Goal: Information Seeking & Learning: Learn about a topic

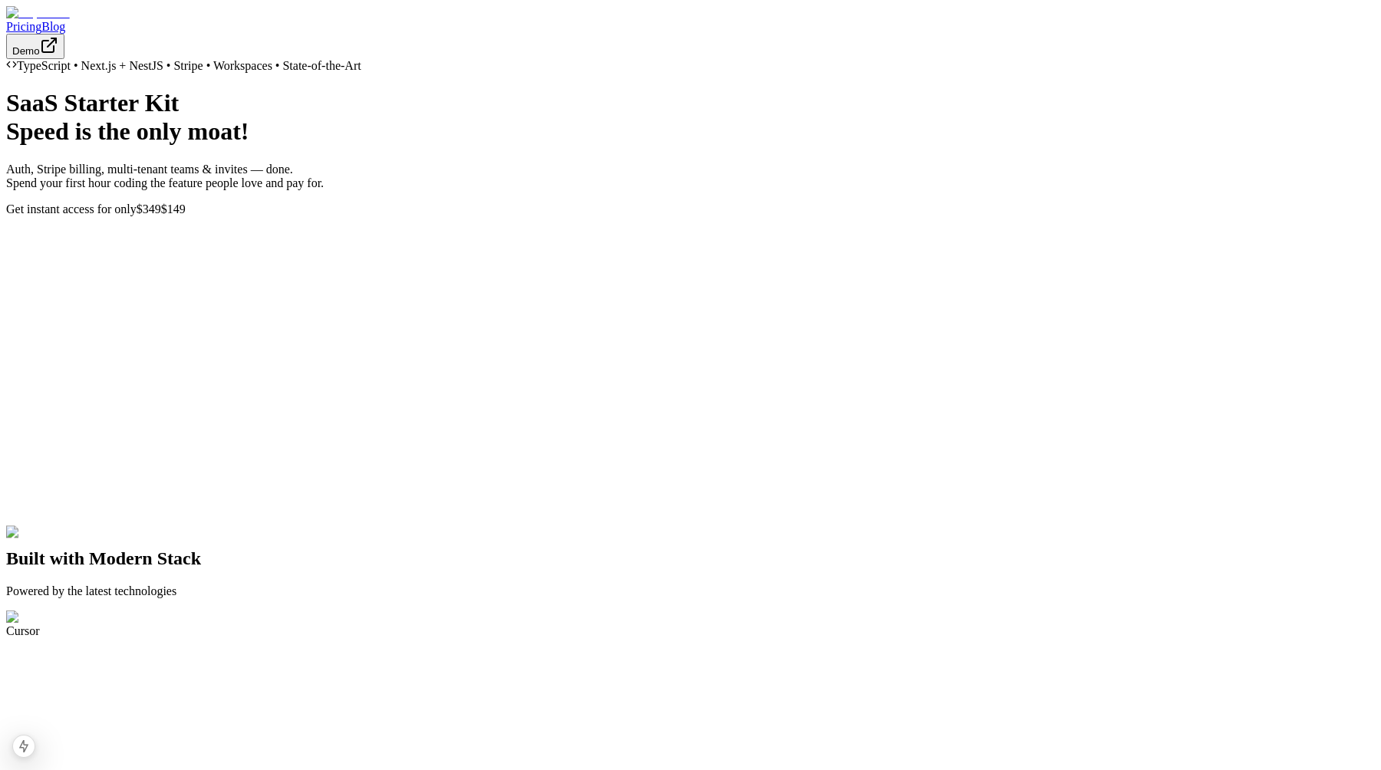
click at [65, 22] on link "Blog" at bounding box center [53, 26] width 24 height 13
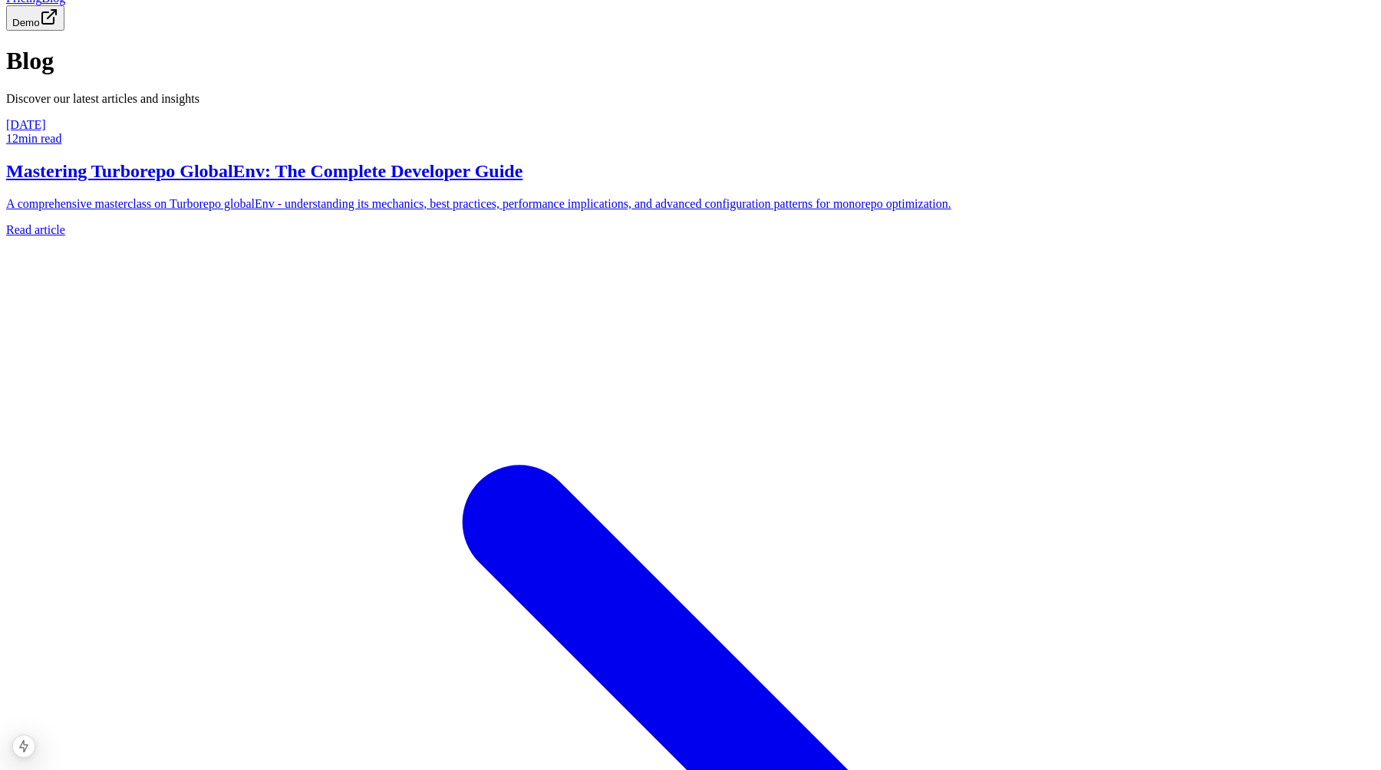
scroll to position [30, 0]
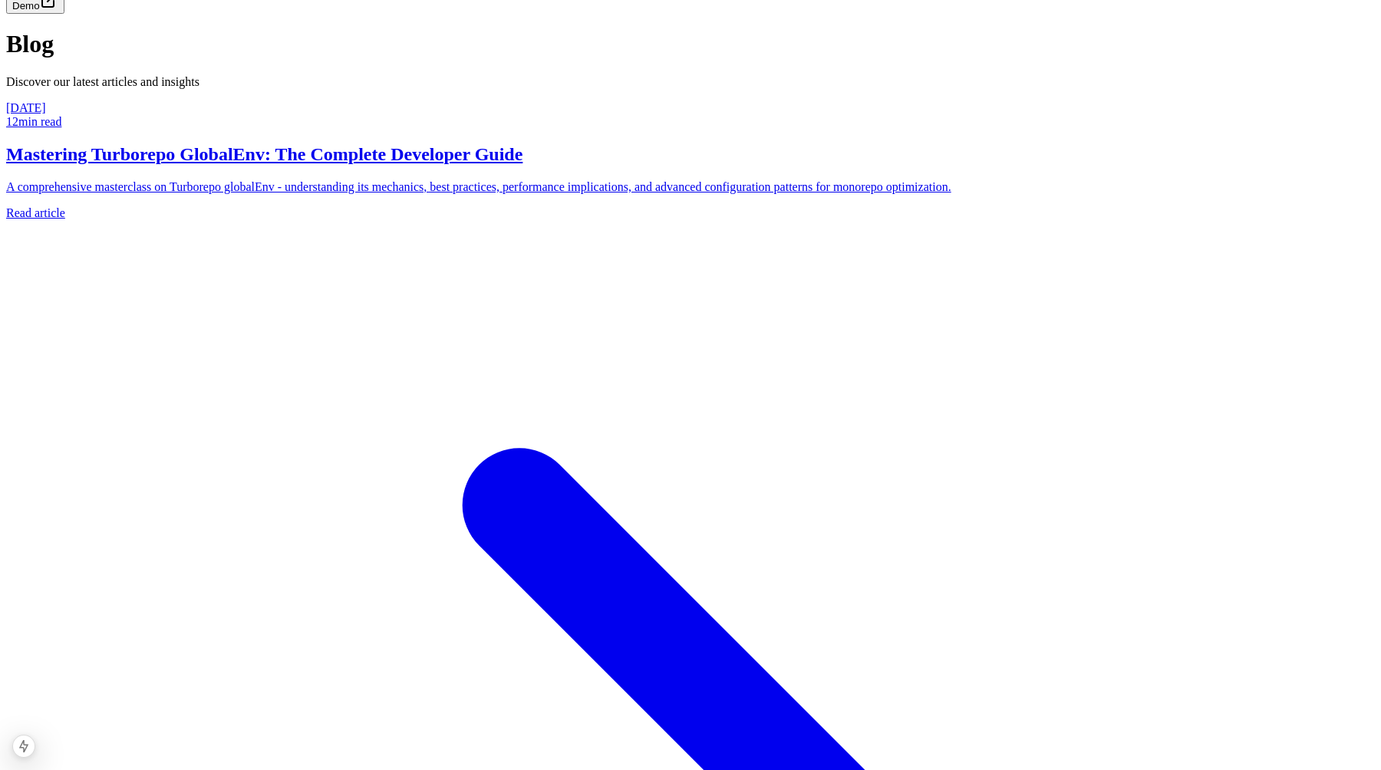
scroll to position [30, 0]
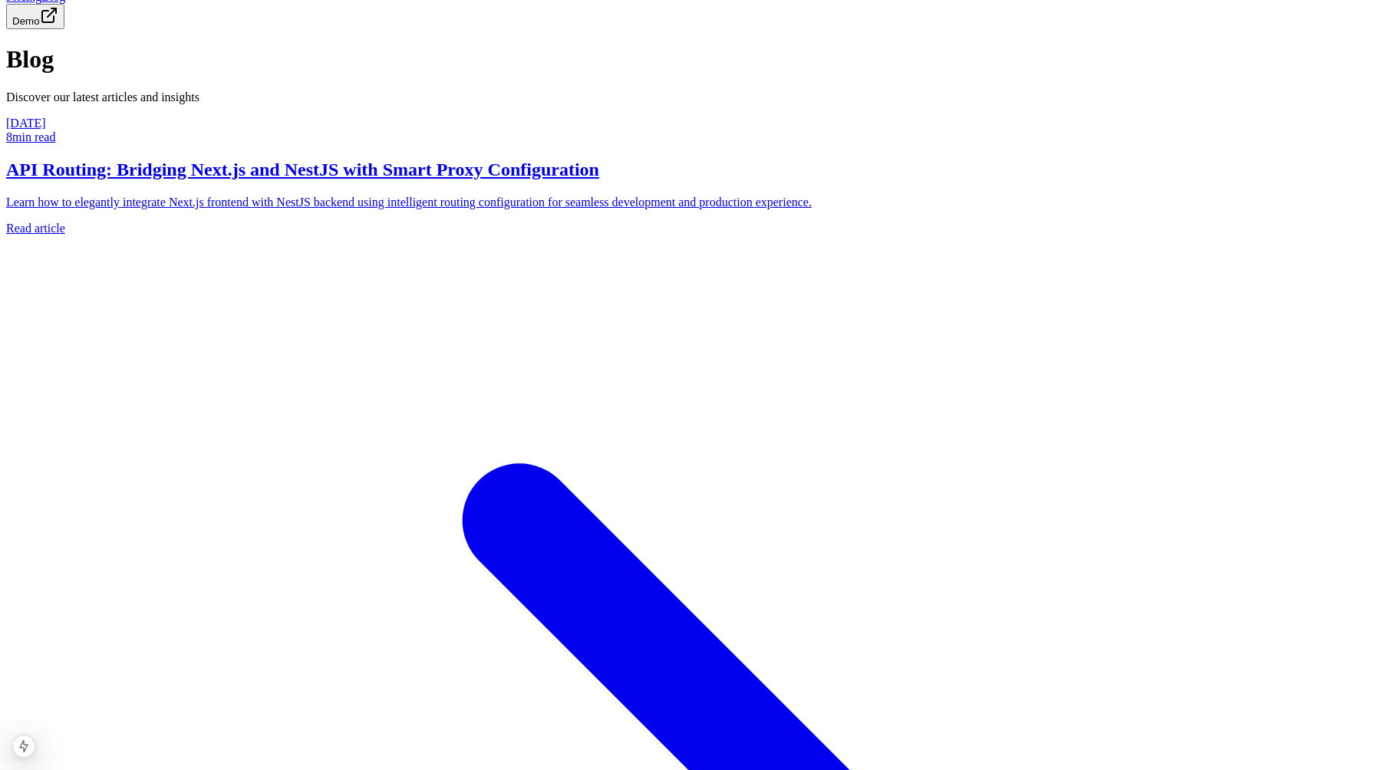
click at [459, 180] on h2 "API Routing: Bridging Next.js and NestJS with Smart Proxy Configuration" at bounding box center [690, 170] width 1368 height 21
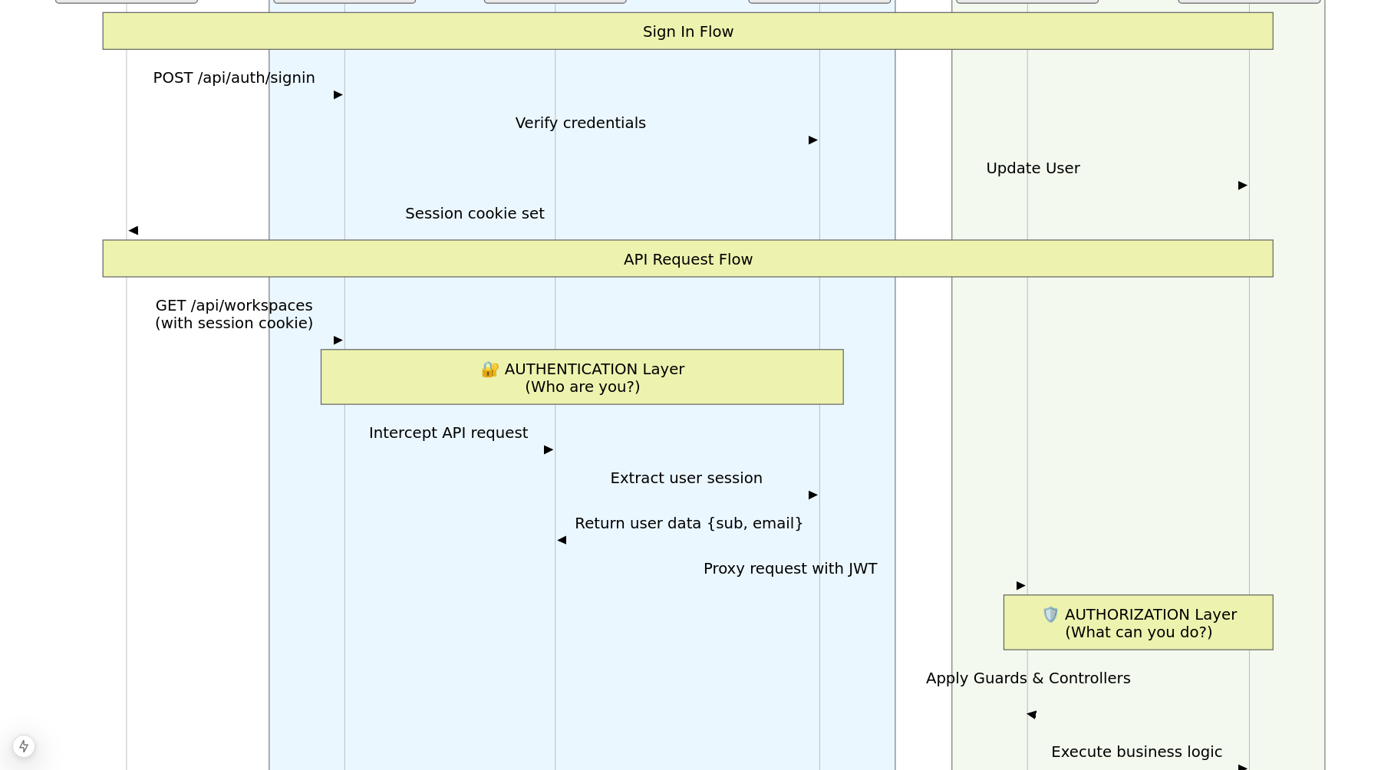
scroll to position [1228, 0]
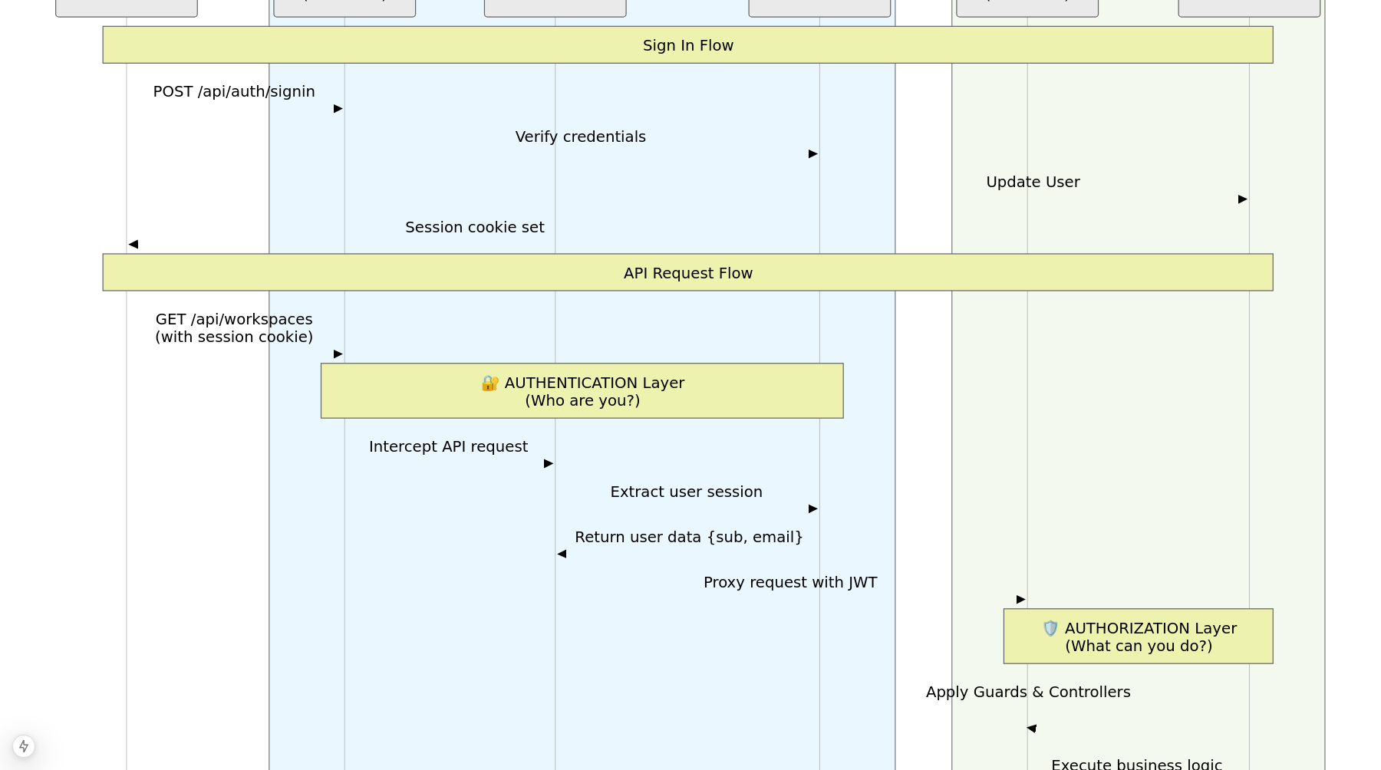
click at [936, 527] on icon "NestJS Backend Next.js Frontend Database NestJS Backend (Port 8080) NextAuth Ne…" at bounding box center [690, 469] width 1307 height 1100
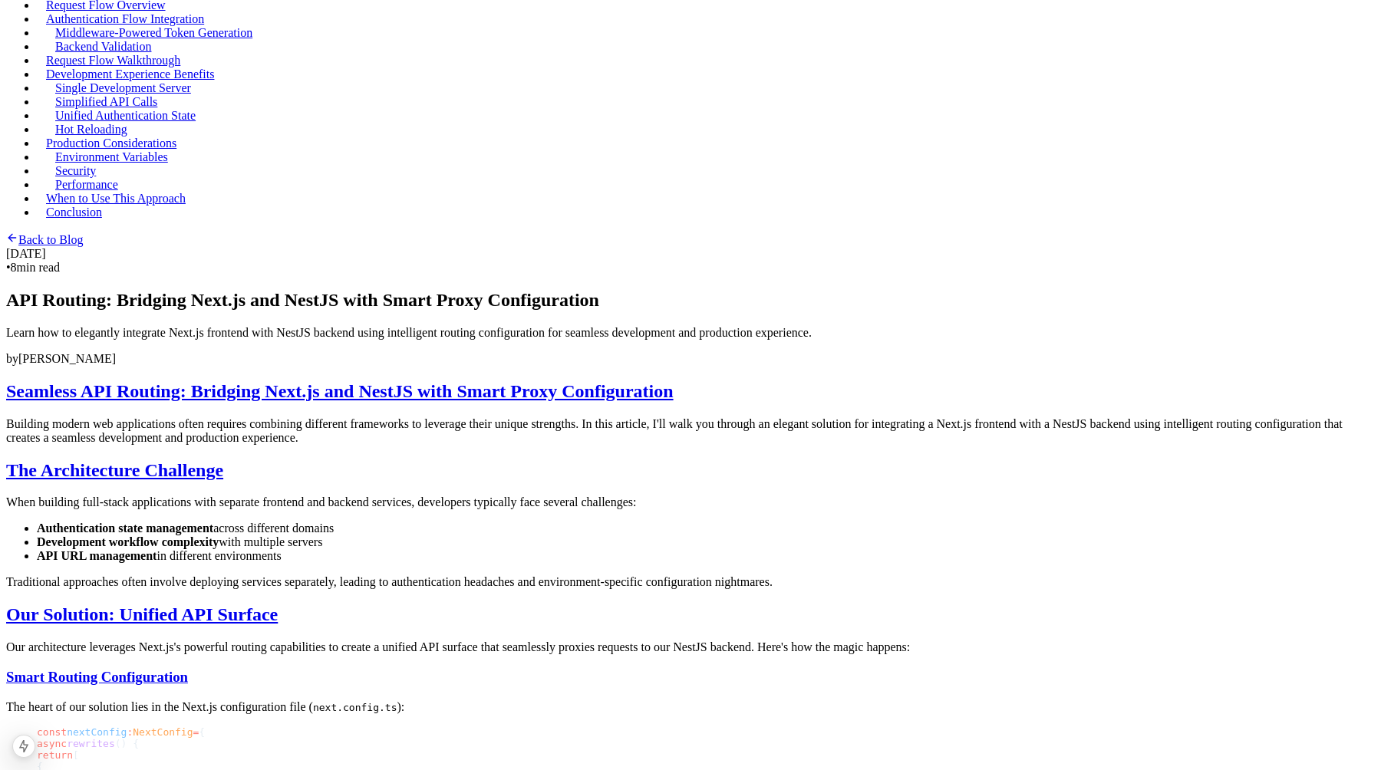
scroll to position [0, 0]
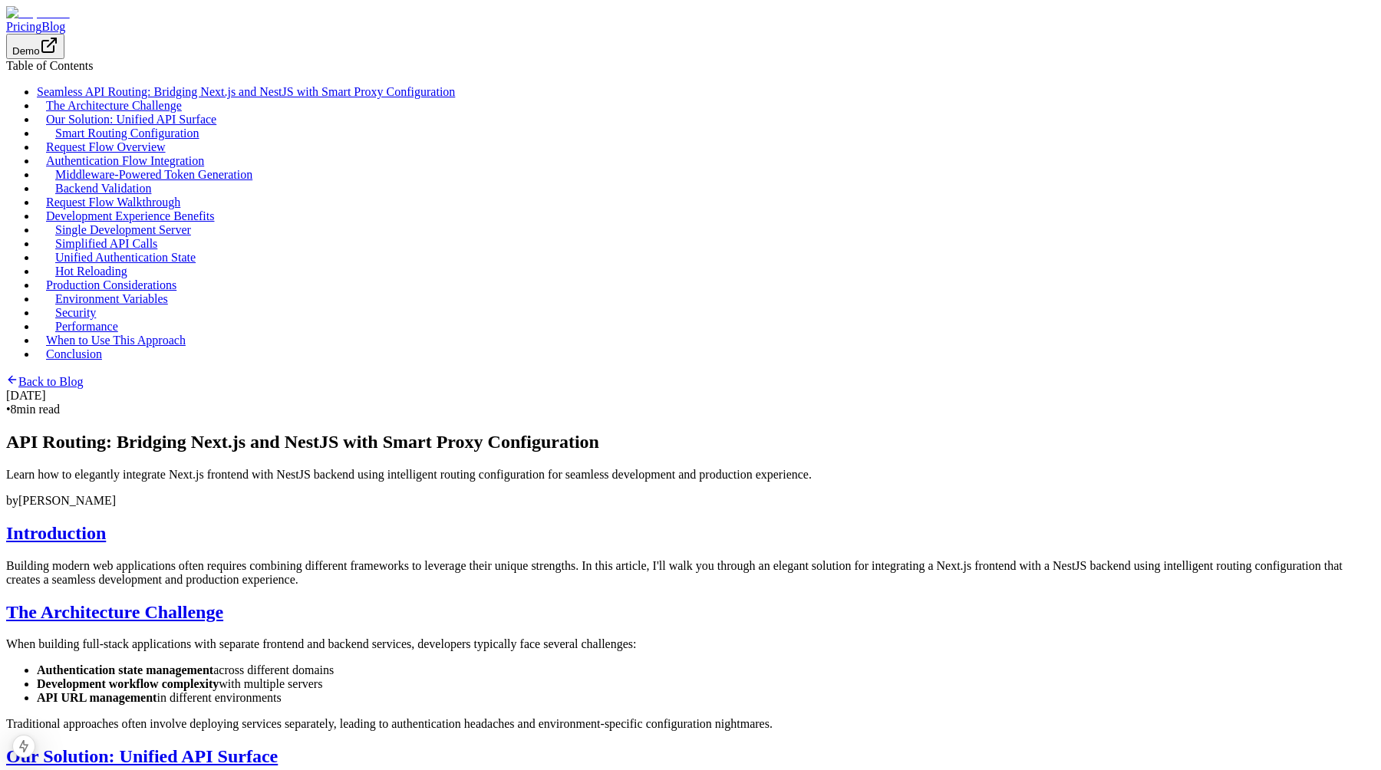
click at [65, 26] on link "Blog" at bounding box center [53, 26] width 24 height 13
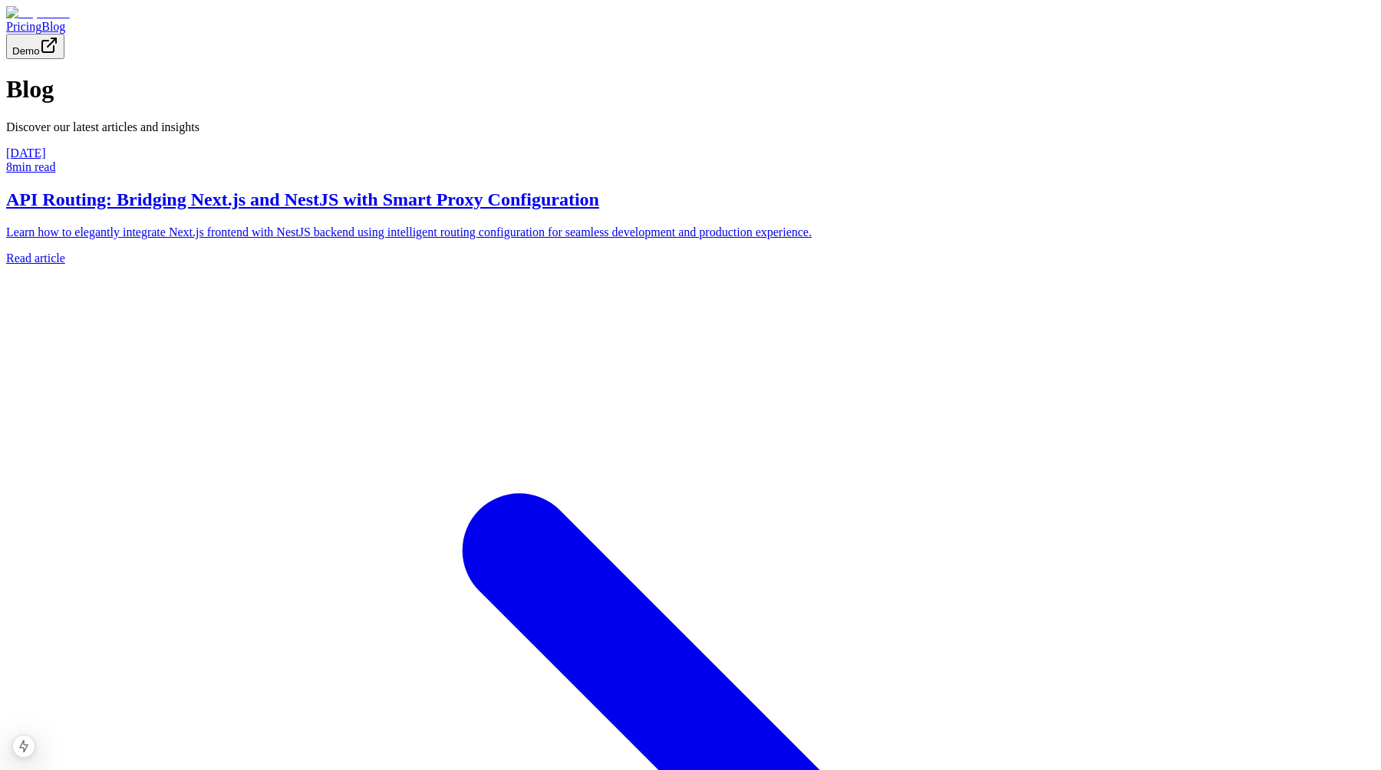
click at [439, 210] on h2 "API Routing: Bridging Next.js and NestJS with Smart Proxy Configuration" at bounding box center [690, 199] width 1368 height 21
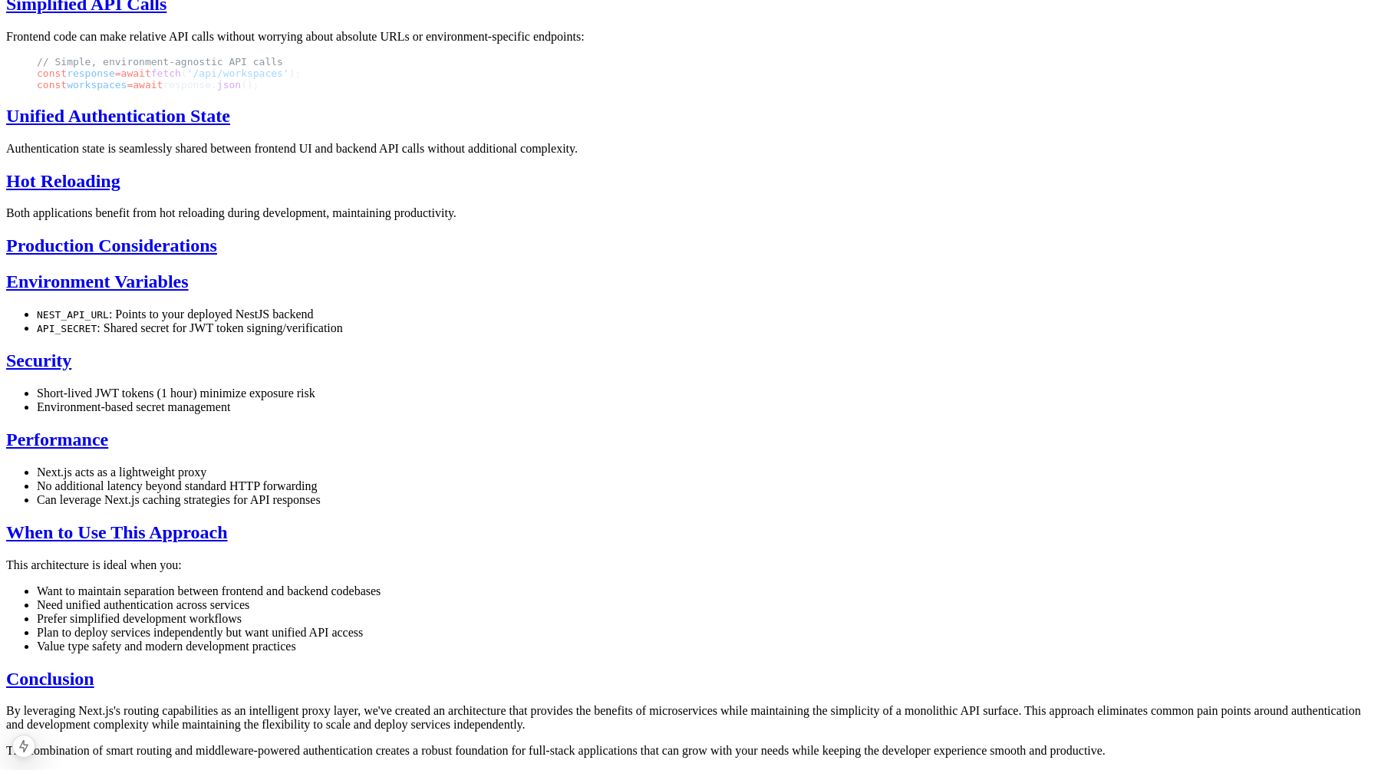
scroll to position [3339, 0]
click at [652, 466] on li "Next.js acts as a lightweight proxy" at bounding box center [706, 473] width 1338 height 14
drag, startPoint x: 652, startPoint y: 389, endPoint x: 668, endPoint y: 389, distance: 16.1
click at [668, 466] on li "Next.js acts as a lightweight proxy" at bounding box center [706, 473] width 1338 height 14
click at [655, 479] on li "No additional latency beyond standard HTTP forwarding" at bounding box center [706, 486] width 1338 height 14
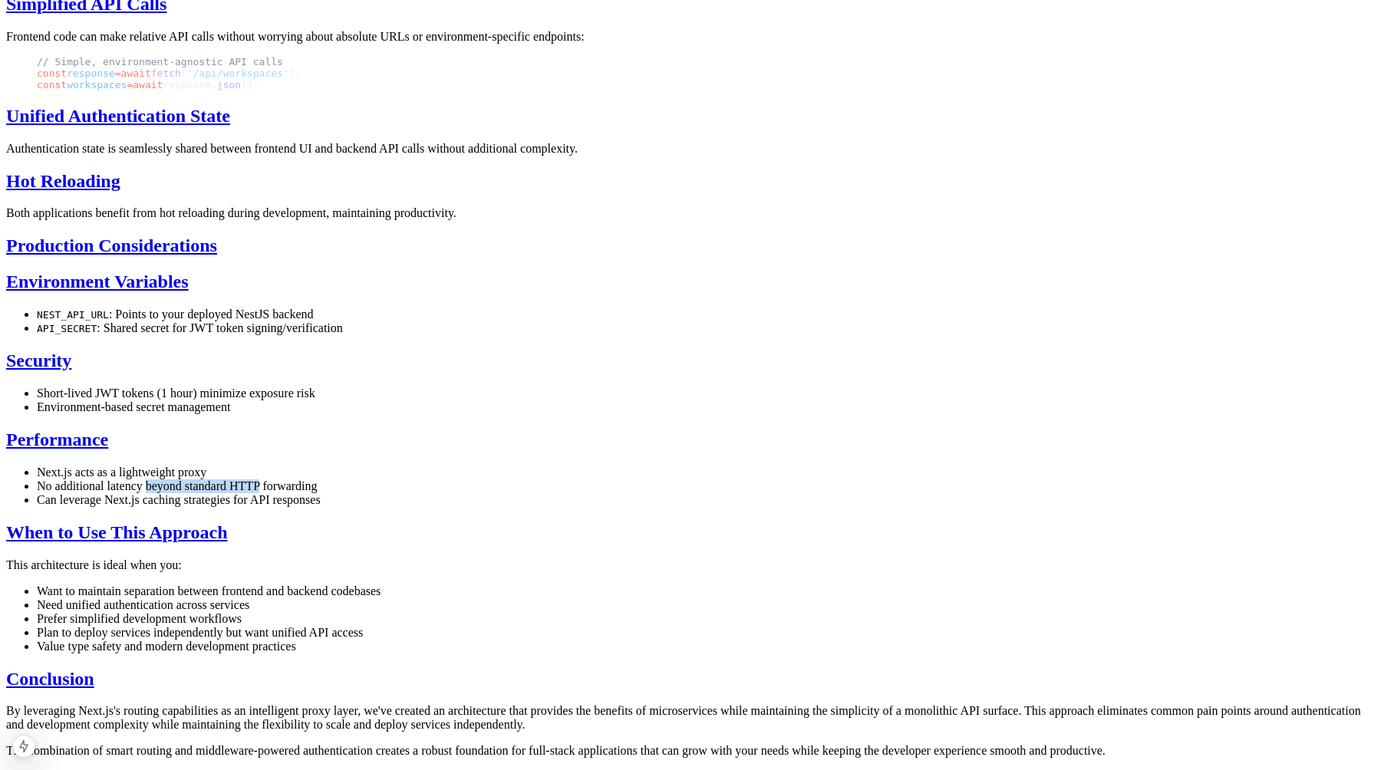
drag, startPoint x: 655, startPoint y: 413, endPoint x: 742, endPoint y: 413, distance: 86.7
click at [742, 479] on li "No additional latency beyond standard HTTP forwarding" at bounding box center [706, 486] width 1338 height 14
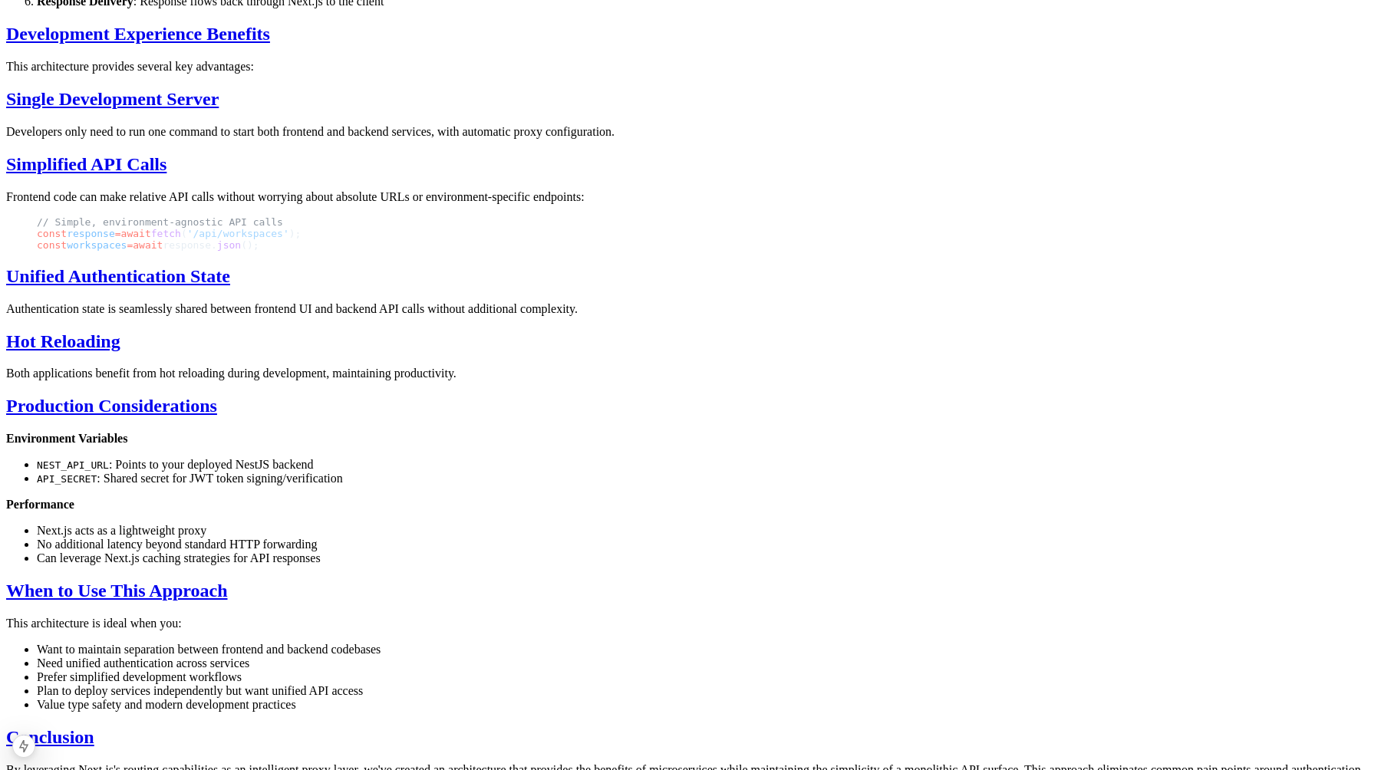
scroll to position [2878, 0]
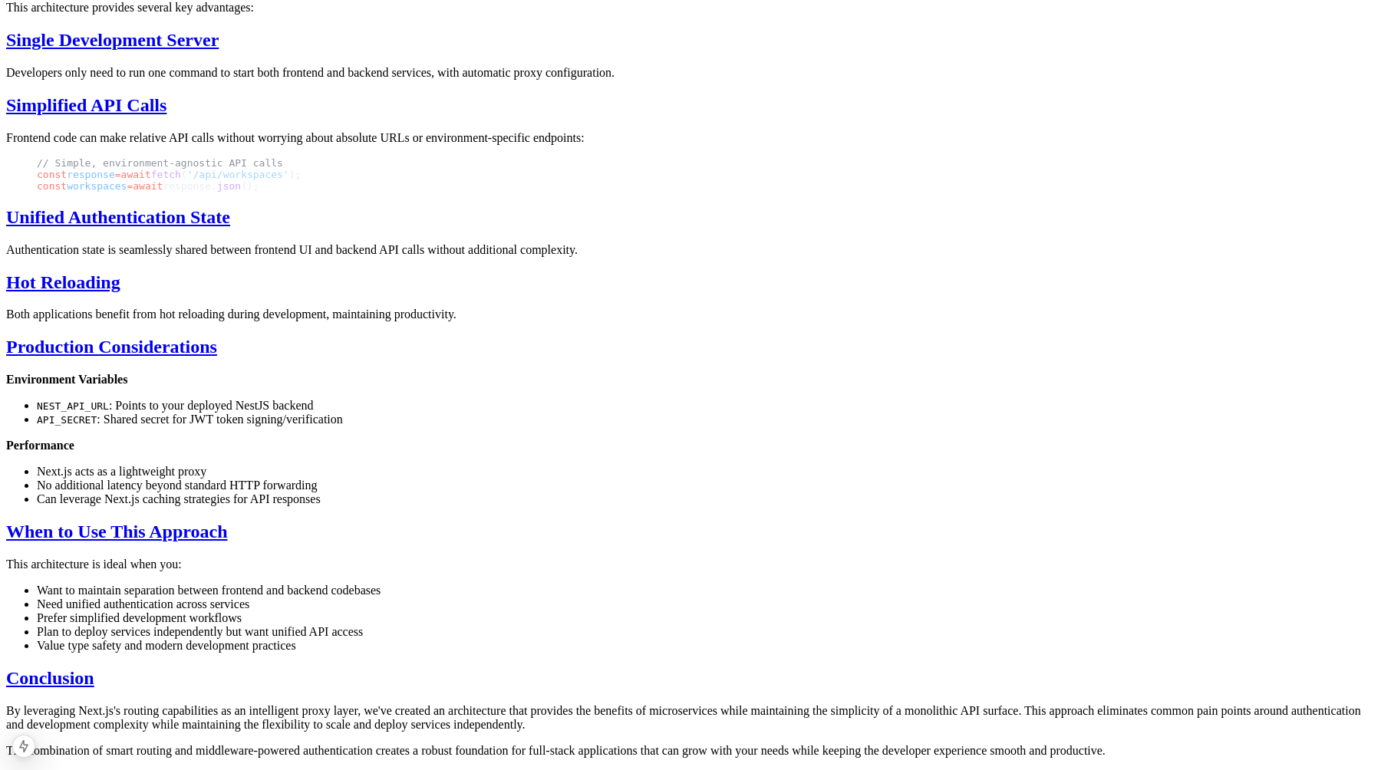
scroll to position [3082, 0]
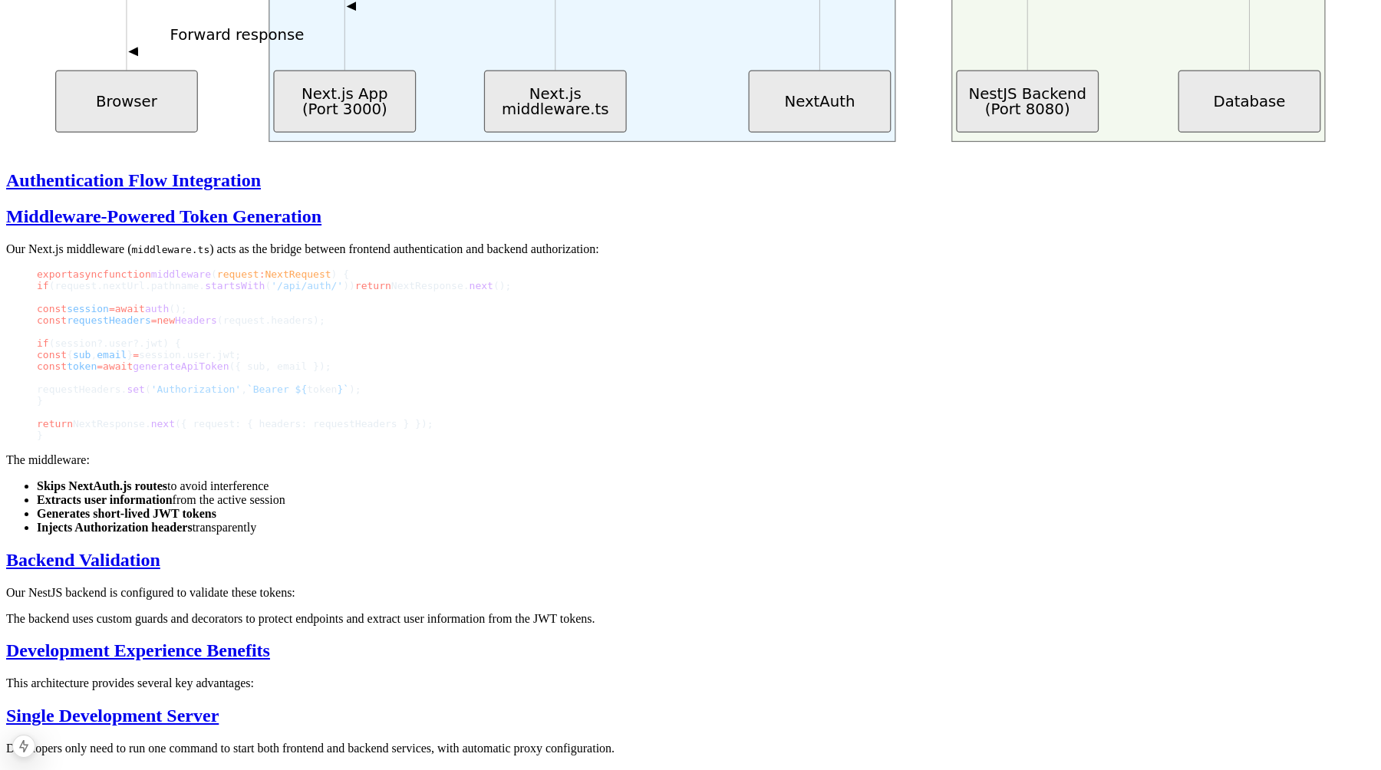
scroll to position [2066, 0]
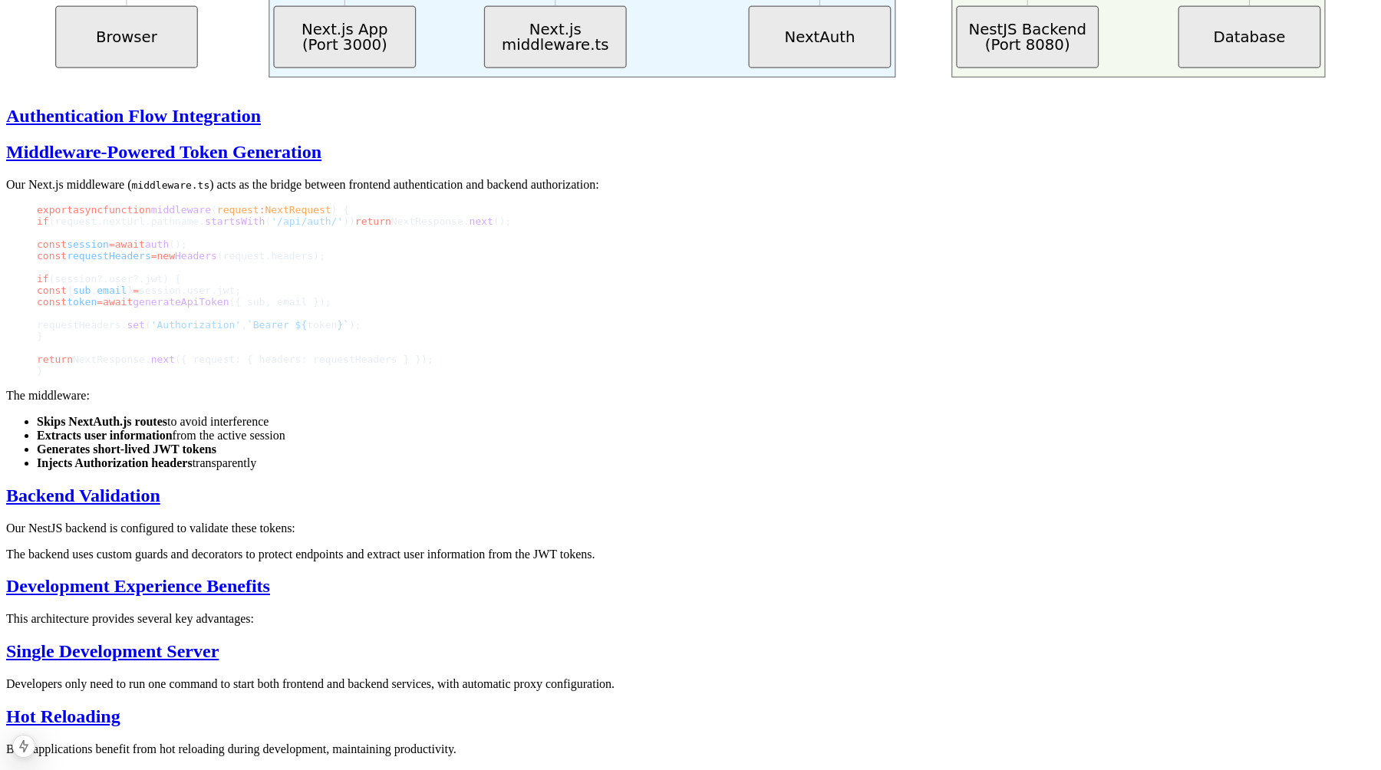
click at [720, 522] on p "Our NestJS backend is configured to validate these tokens:" at bounding box center [690, 529] width 1368 height 14
drag, startPoint x: 720, startPoint y: 385, endPoint x: 784, endPoint y: 385, distance: 63.7
click at [784, 522] on p "Our NestJS backend is configured to validate these tokens:" at bounding box center [690, 529] width 1368 height 14
click at [526, 548] on p "The backend uses custom guards and decorators to protect endpoints and extract …" at bounding box center [690, 555] width 1368 height 14
drag, startPoint x: 526, startPoint y: 410, endPoint x: 713, endPoint y: 420, distance: 186.7
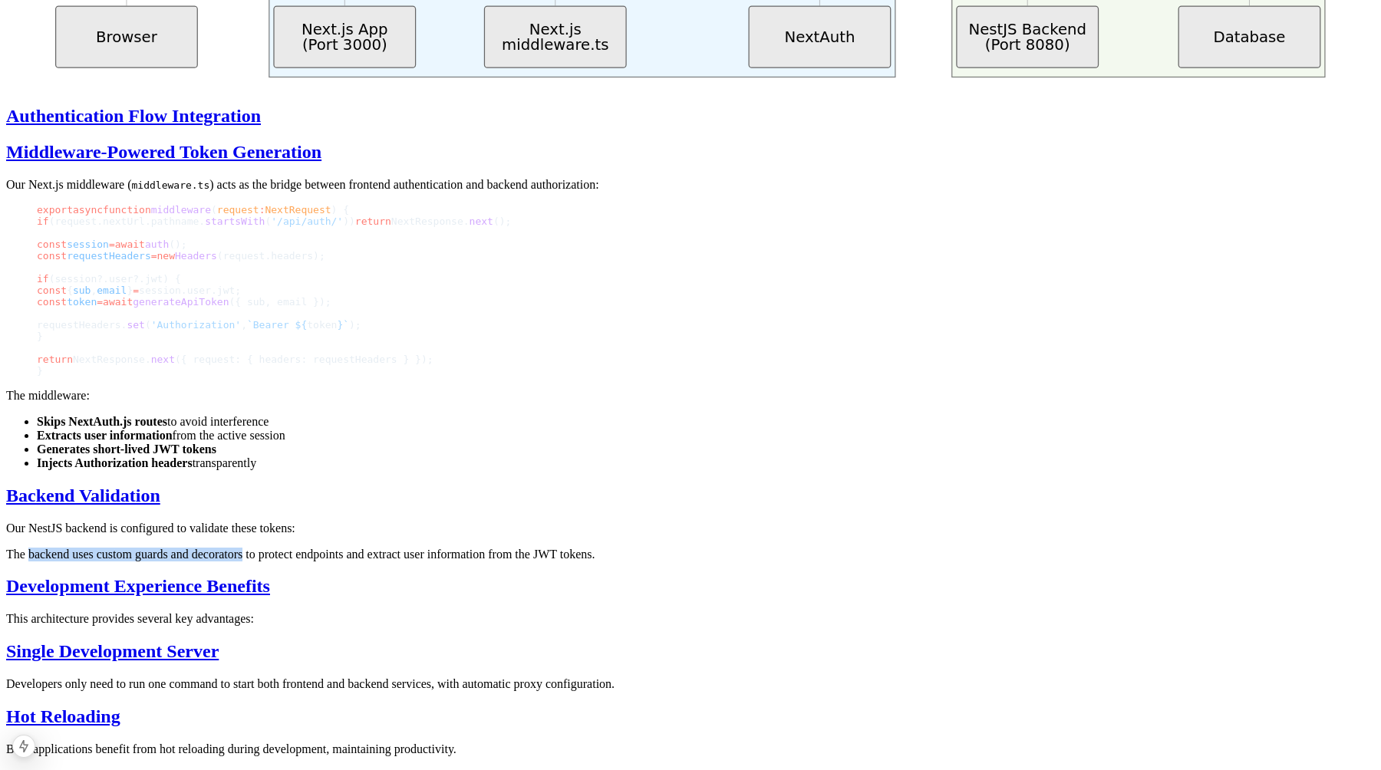
click at [713, 548] on p "The backend uses custom guards and decorators to protect endpoints and extract …" at bounding box center [690, 555] width 1368 height 14
drag, startPoint x: 713, startPoint y: 420, endPoint x: 857, endPoint y: 420, distance: 144.2
click at [857, 548] on p "The backend uses custom guards and decorators to protect endpoints and extract …" at bounding box center [690, 555] width 1368 height 14
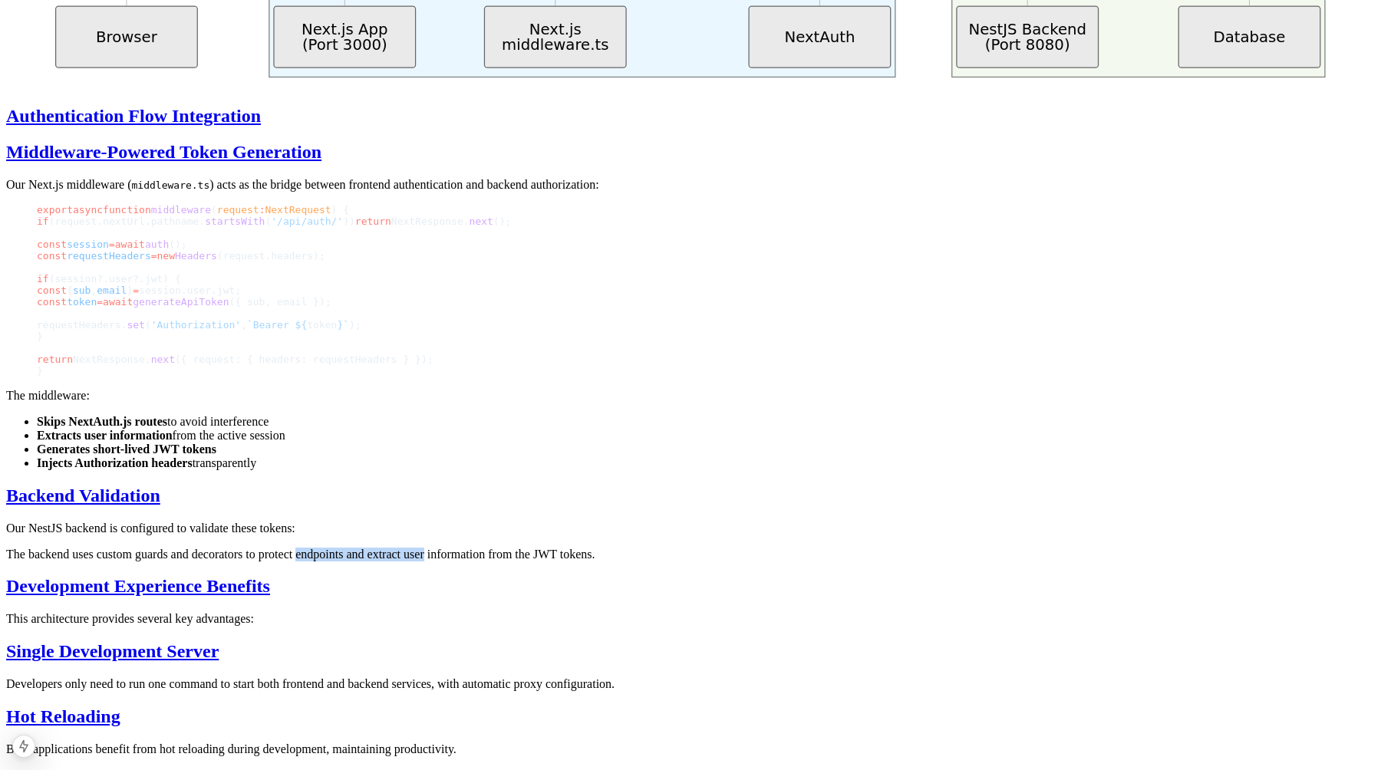
drag, startPoint x: 857, startPoint y: 420, endPoint x: 974, endPoint y: 422, distance: 117.4
click at [974, 548] on p "The backend uses custom guards and decorators to protect endpoints and extract …" at bounding box center [690, 555] width 1368 height 14
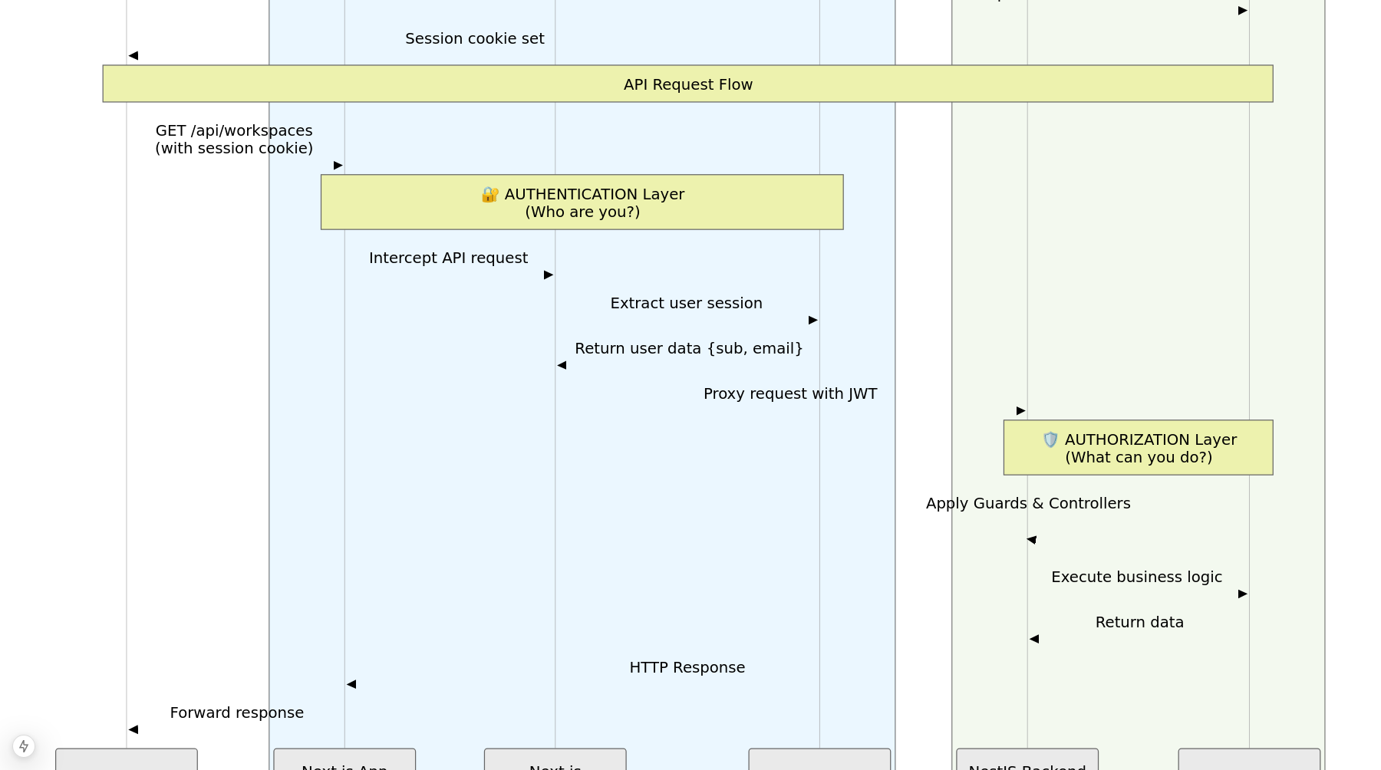
scroll to position [1328, 0]
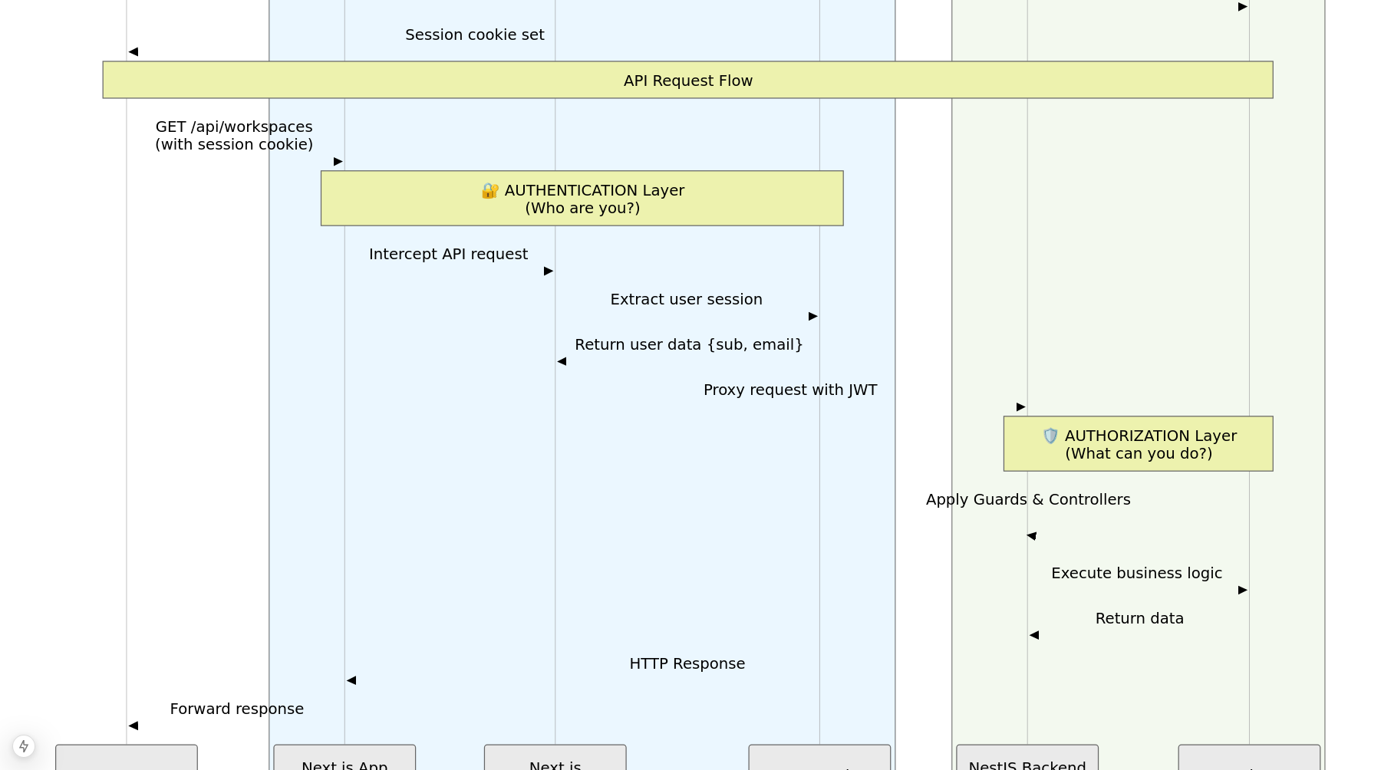
click at [503, 306] on icon "NestJS Backend Next.js Frontend Database NestJS Backend (Port 8080) NextAuth Ne…" at bounding box center [690, 276] width 1307 height 1100
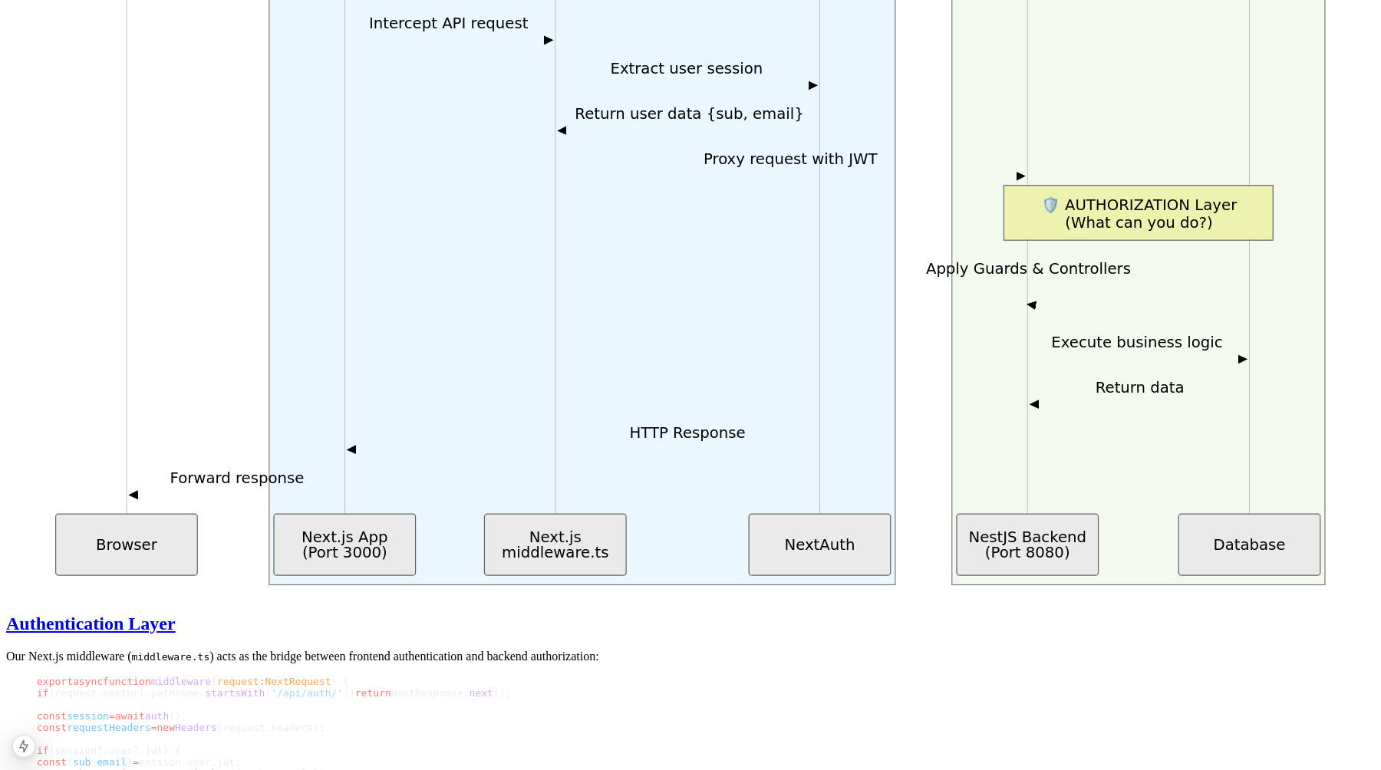
scroll to position [1645, 0]
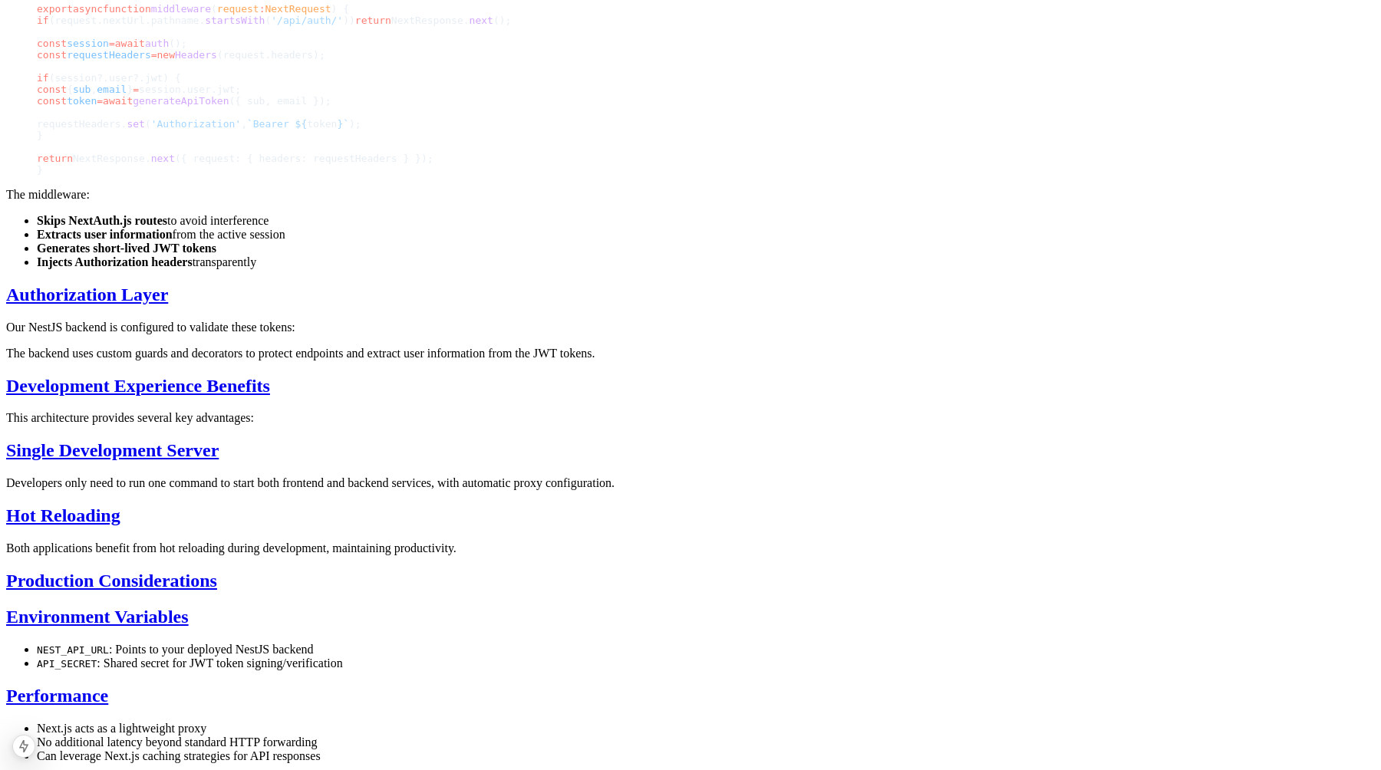
scroll to position [2177, 0]
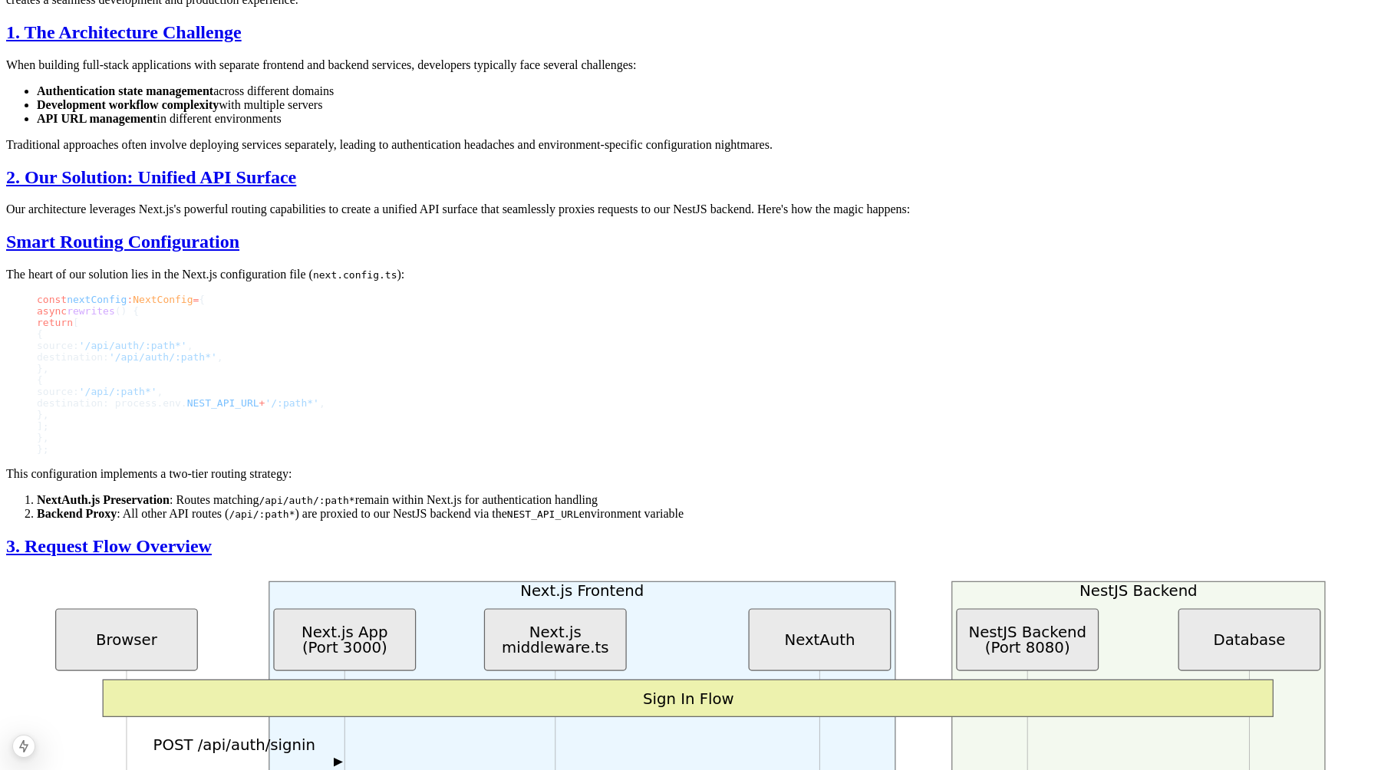
scroll to position [615, 0]
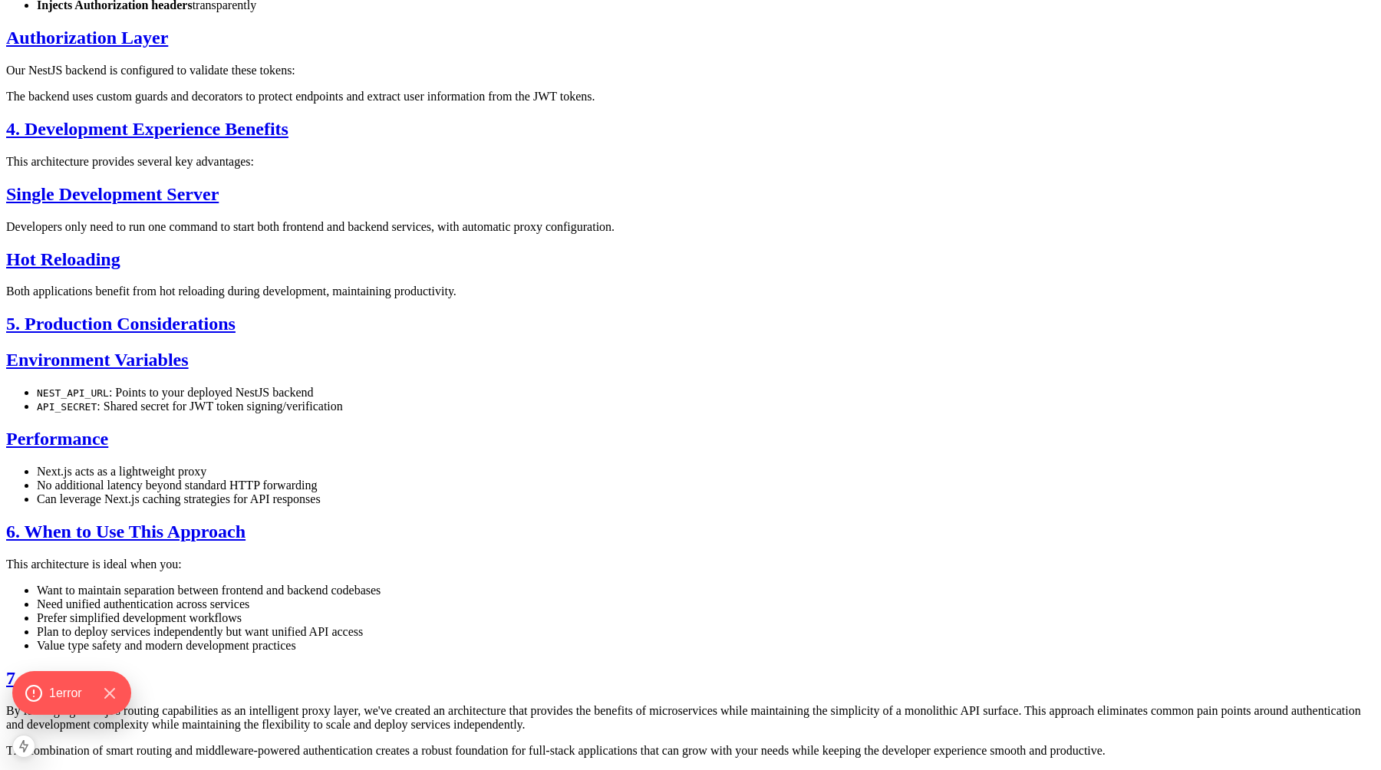
scroll to position [2484, 0]
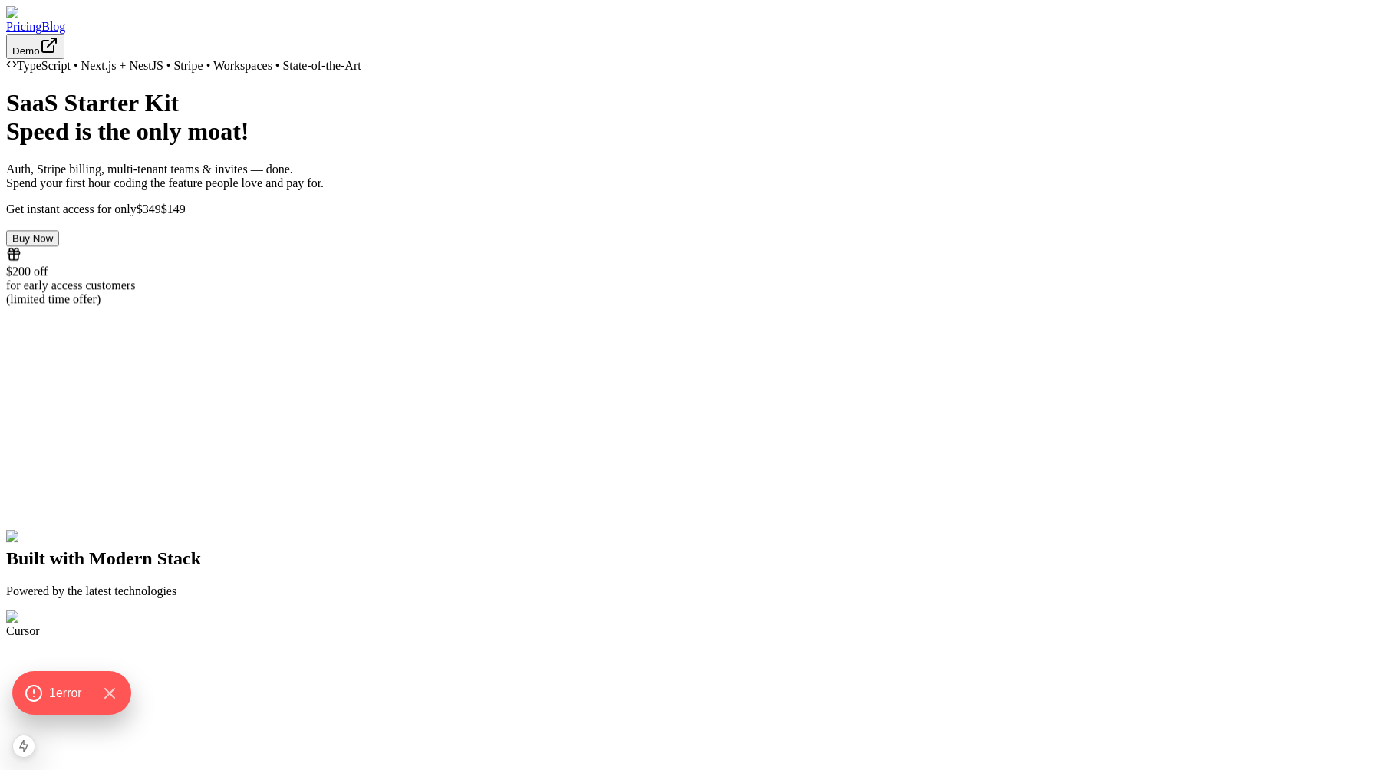
click at [65, 25] on link "Blog" at bounding box center [53, 26] width 24 height 13
click at [65, 28] on link "Blog" at bounding box center [53, 26] width 24 height 13
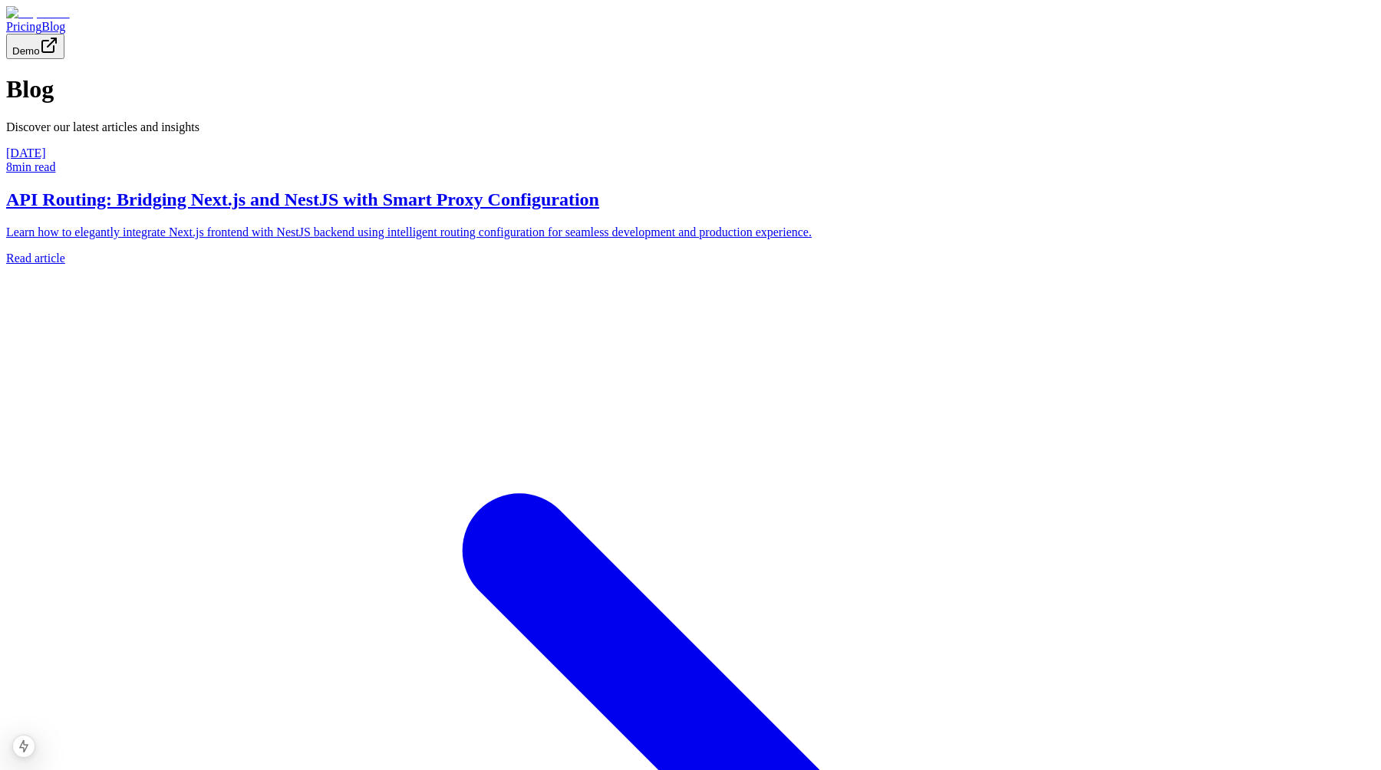
scroll to position [61, 0]
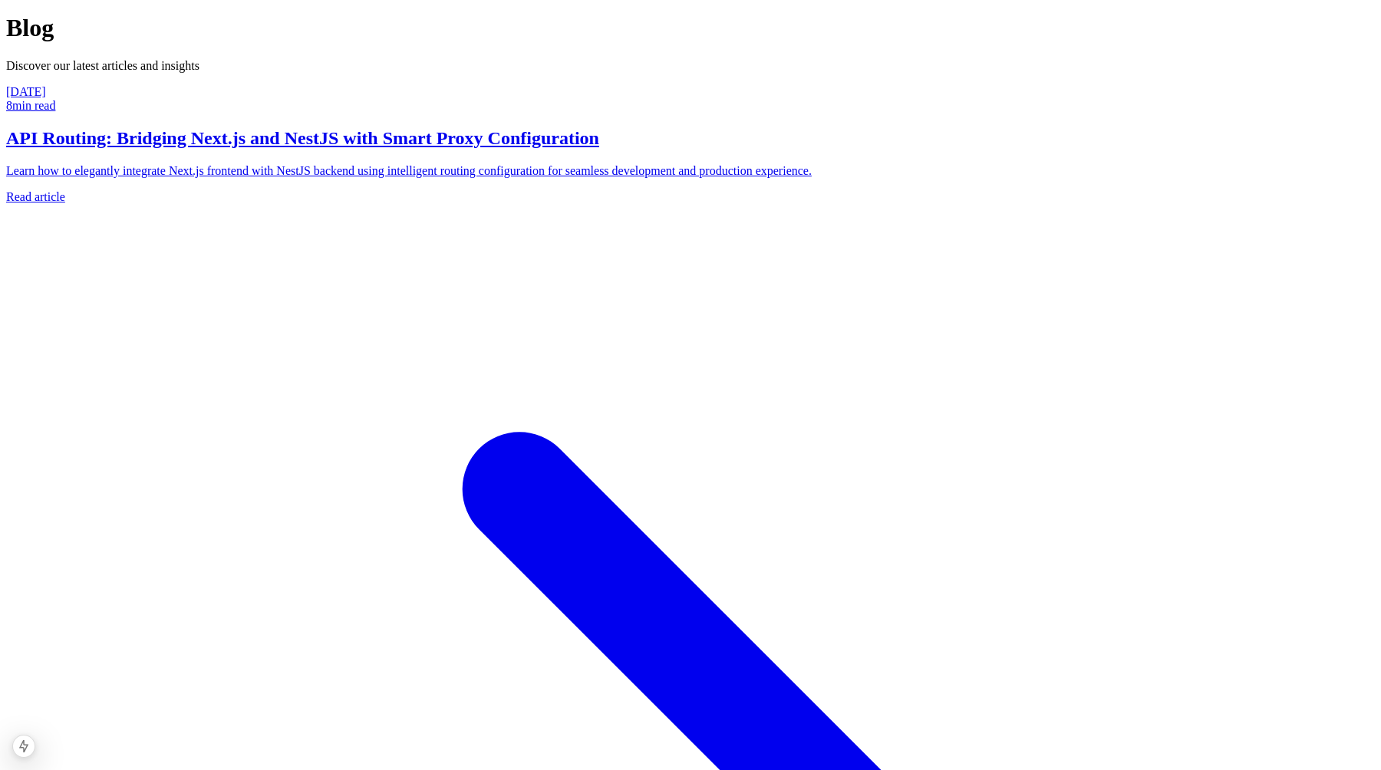
click at [522, 149] on h2 "API Routing: Bridging Next.js and NestJS with Smart Proxy Configuration" at bounding box center [690, 138] width 1368 height 21
click at [497, 149] on h2 "API Routing: Bridging Next.js and NestJS with Smart Proxy Configuration" at bounding box center [690, 138] width 1368 height 21
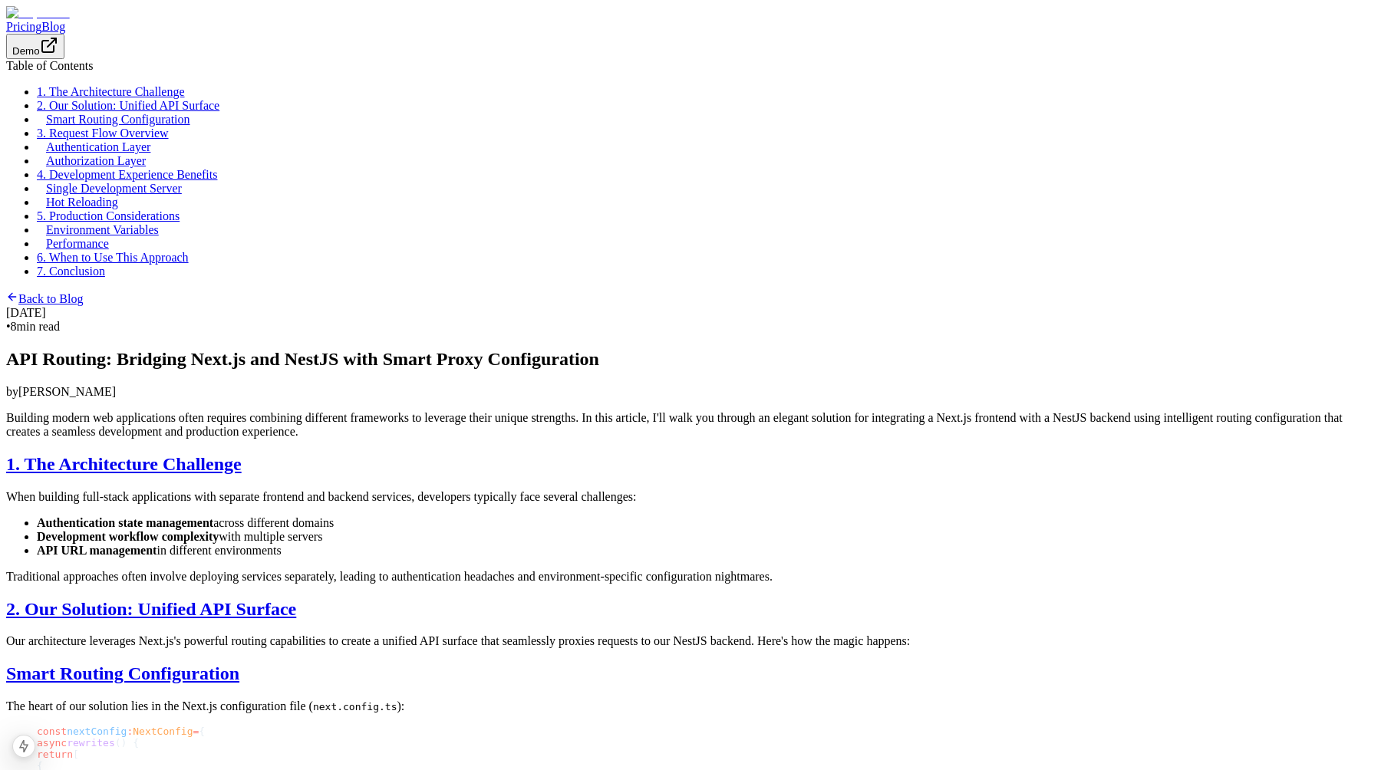
scroll to position [61, 0]
click at [83, 292] on link "Back to Blog" at bounding box center [44, 298] width 77 height 13
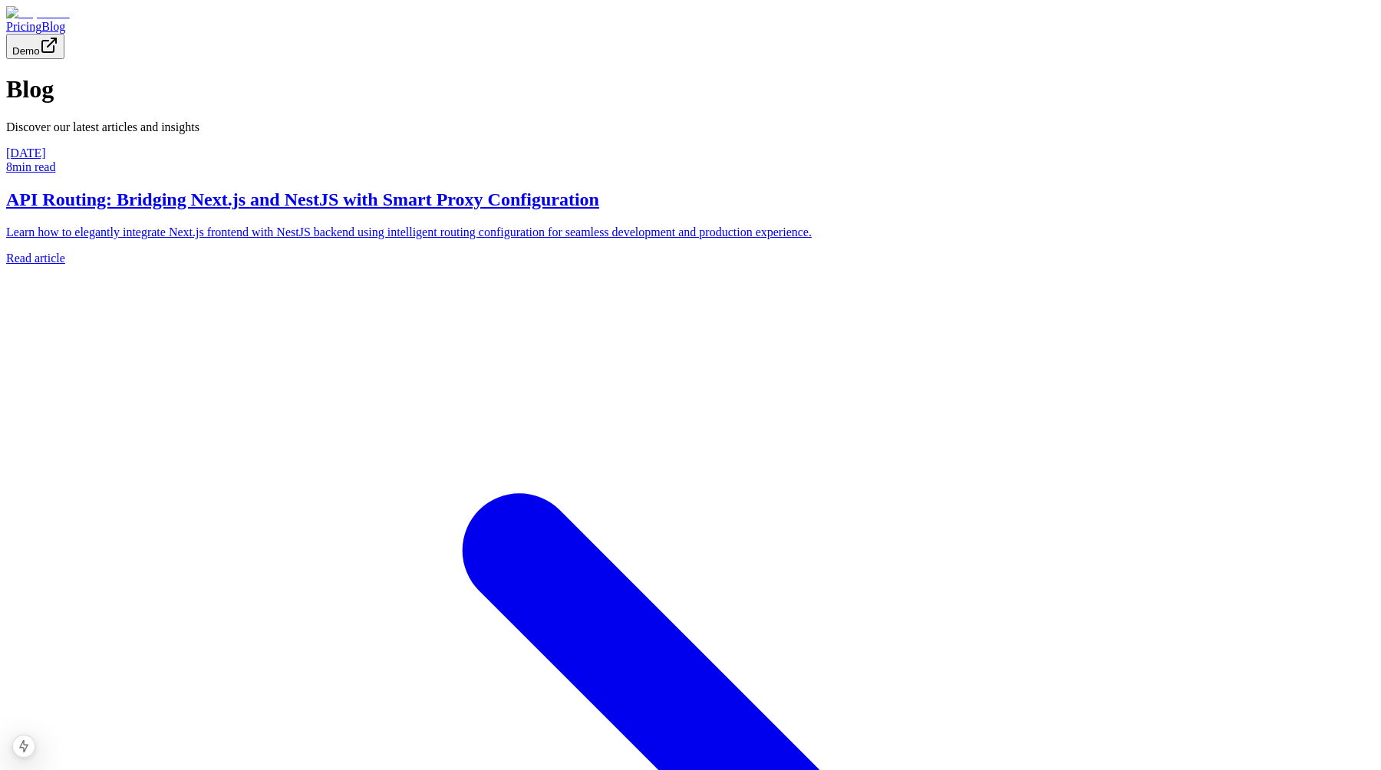
click at [444, 210] on h2 "API Routing: Bridging Next.js and NestJS with Smart Proxy Configuration" at bounding box center [690, 199] width 1368 height 21
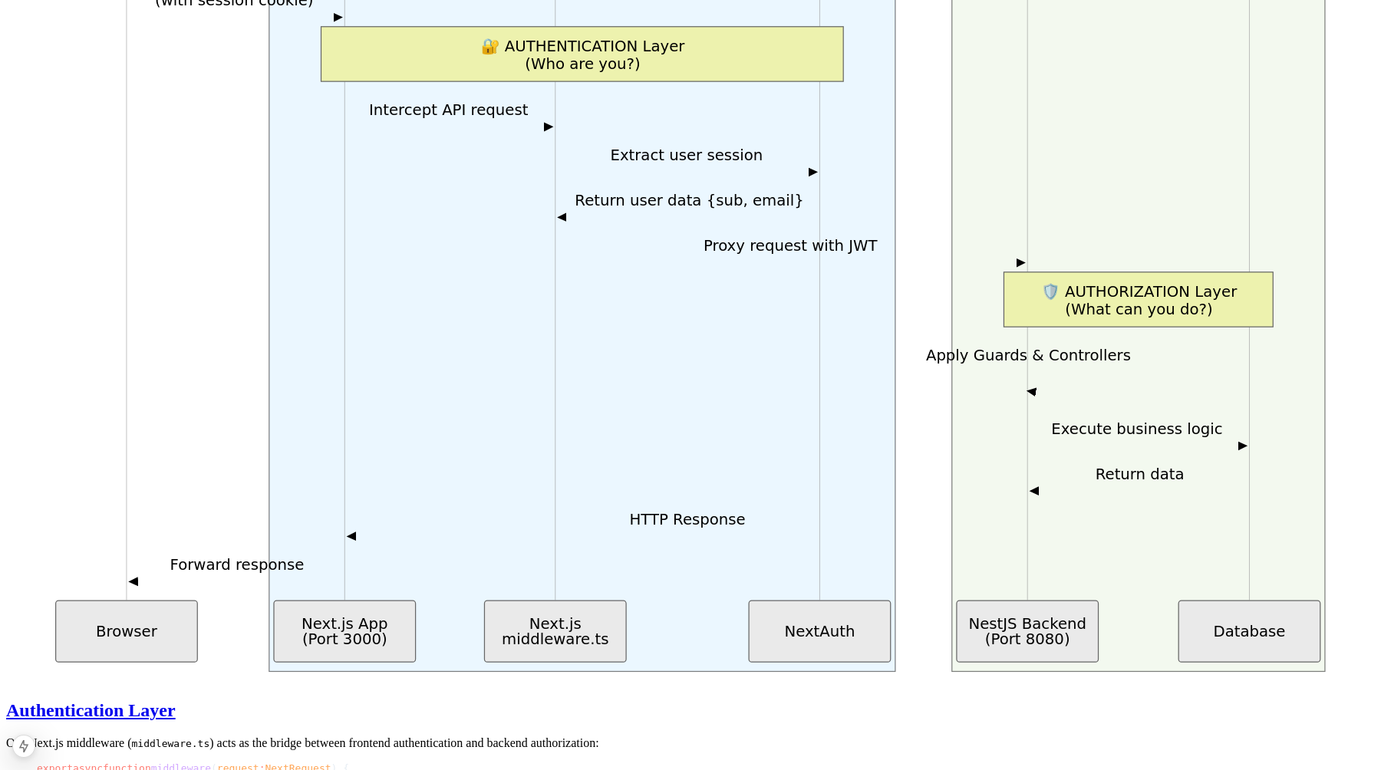
scroll to position [1614, 0]
